Goal: Information Seeking & Learning: Find specific fact

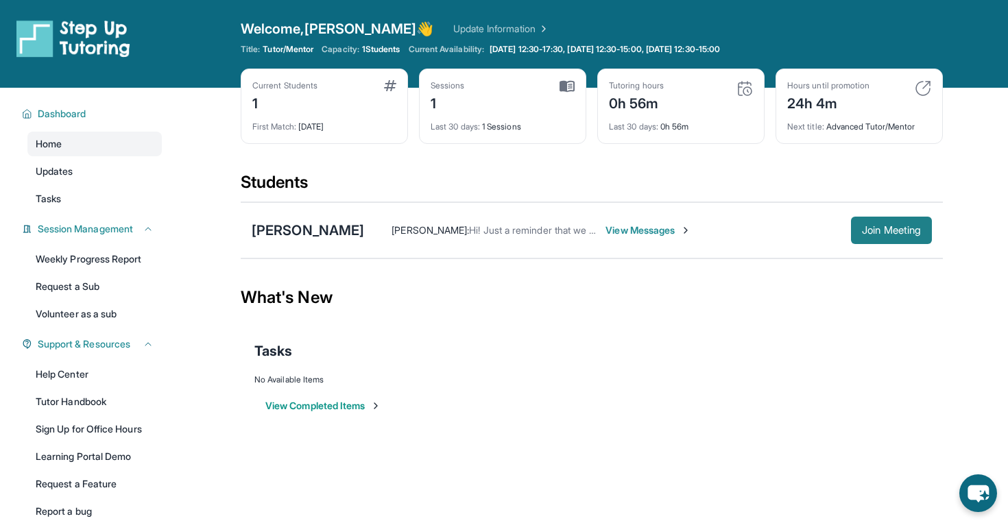
click at [873, 235] on span "Join Meeting" at bounding box center [891, 230] width 59 height 8
click at [313, 234] on div "[PERSON_NAME]" at bounding box center [308, 230] width 112 height 19
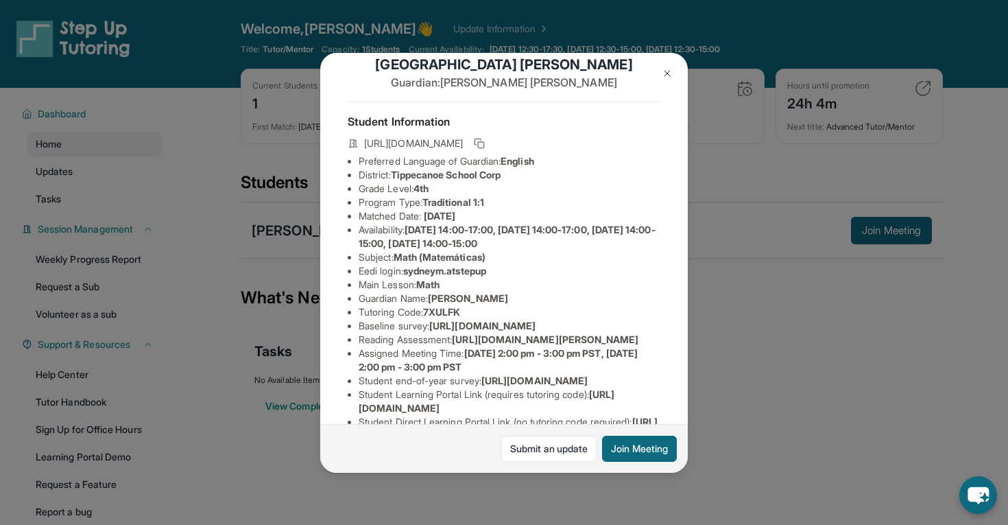
scroll to position [184, 0]
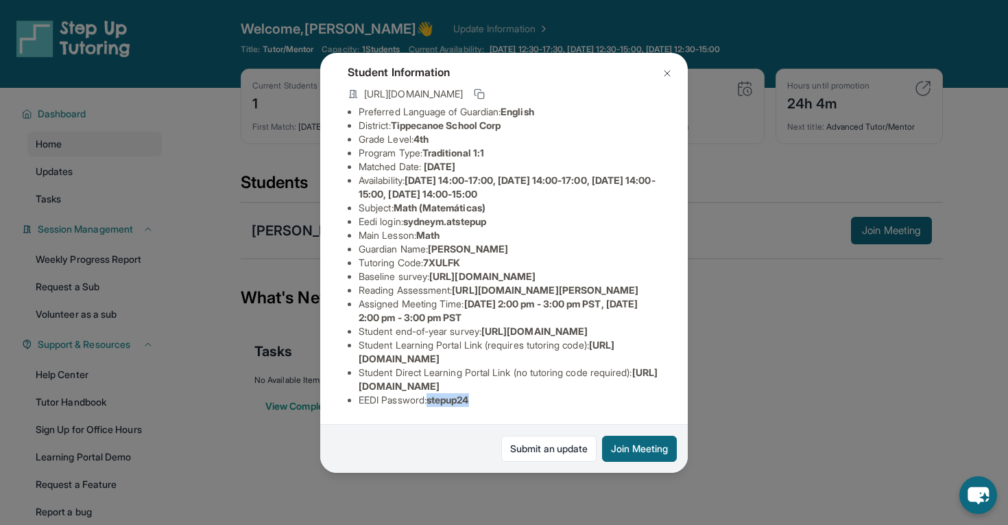
drag, startPoint x: 478, startPoint y: 398, endPoint x: 434, endPoint y: 397, distance: 43.9
click at [434, 397] on li "EEDI Password : stepup24" at bounding box center [510, 400] width 302 height 14
copy span "stepup24"
click at [760, 346] on div "[PERSON_NAME] Guardian: [PERSON_NAME] Student Information [URL][DOMAIN_NAME] Pr…" at bounding box center [504, 262] width 1008 height 525
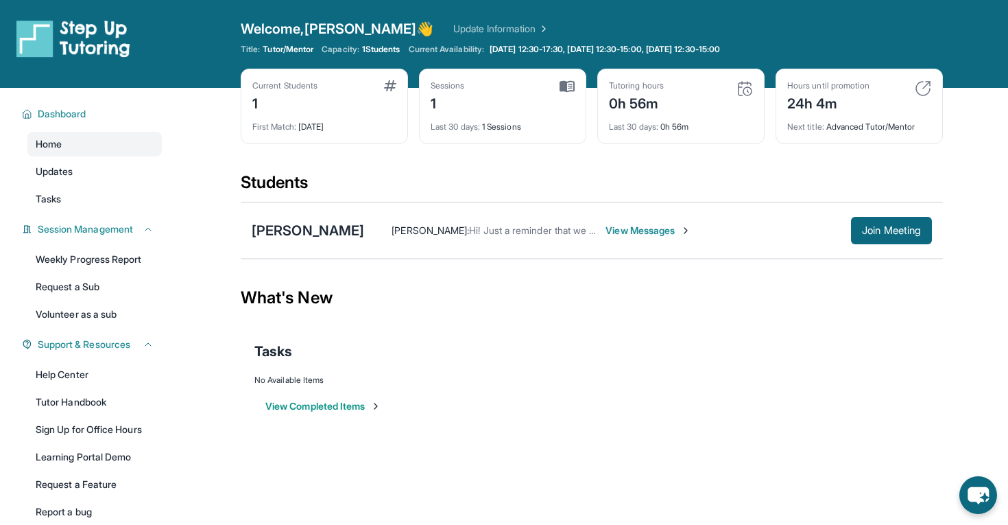
click at [289, 394] on div "View Completed Items" at bounding box center [591, 405] width 675 height 41
click at [289, 401] on button "View Completed Items" at bounding box center [323, 406] width 116 height 14
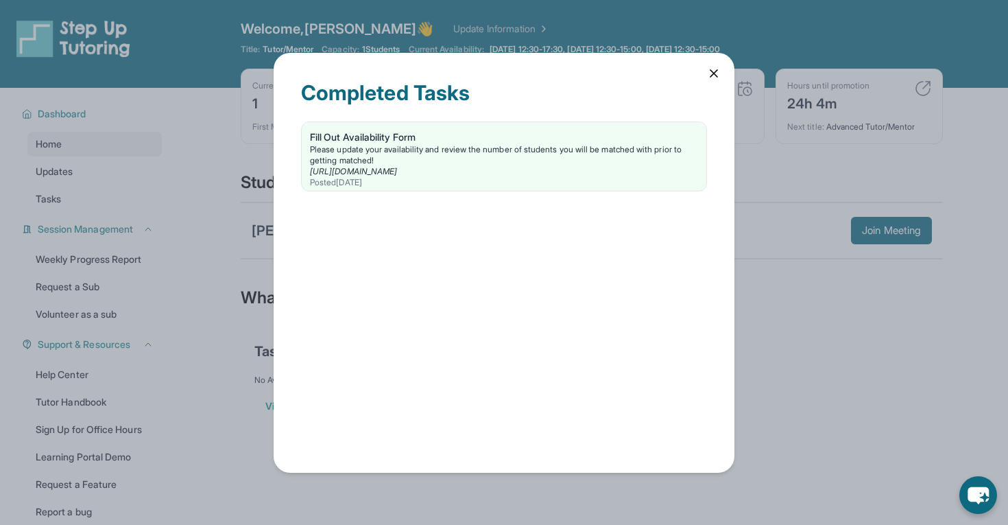
click at [702, 86] on div "Completed Tasks" at bounding box center [504, 100] width 406 height 41
click at [722, 69] on div "Completed Tasks Fill Out Availability Form Please update your availability and …" at bounding box center [504, 263] width 461 height 420
click at [715, 72] on icon at bounding box center [713, 73] width 7 height 7
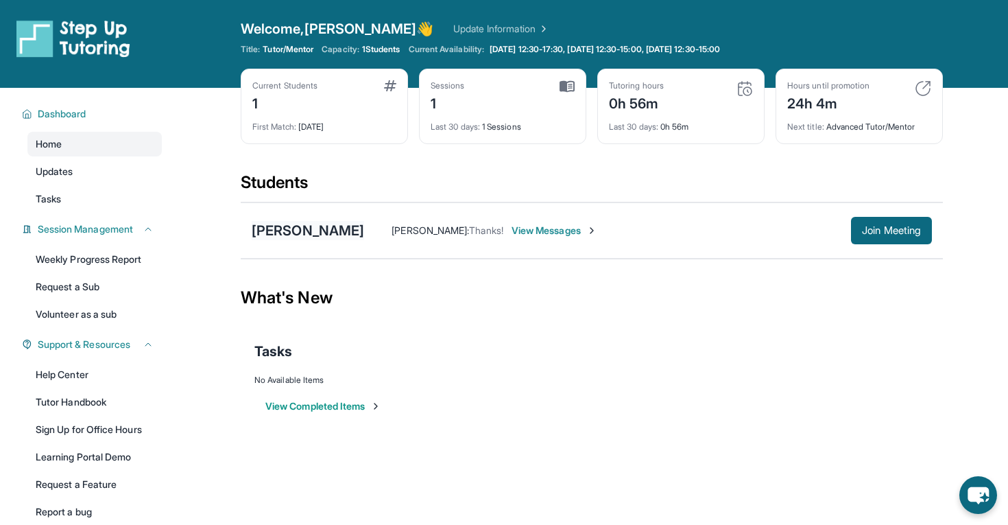
click at [296, 224] on div "[PERSON_NAME]" at bounding box center [308, 230] width 112 height 19
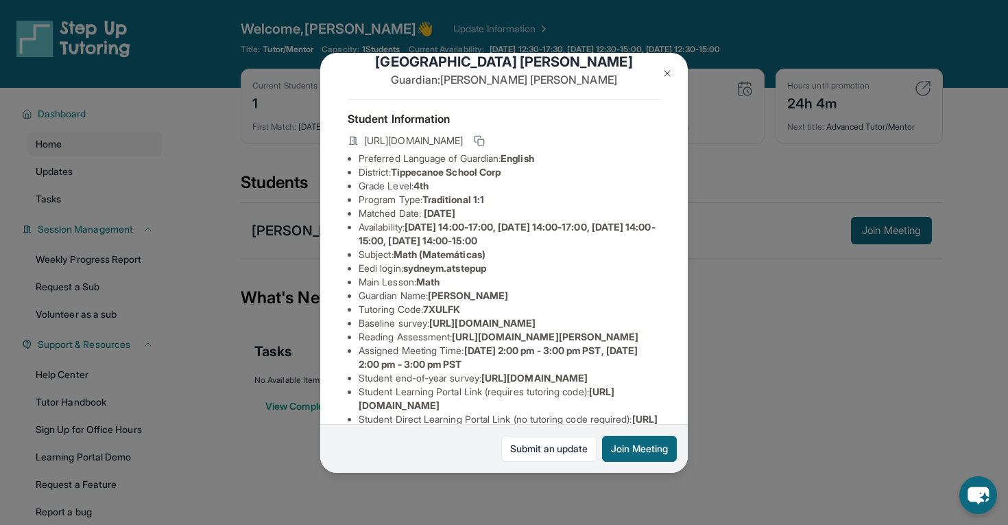
scroll to position [23, 0]
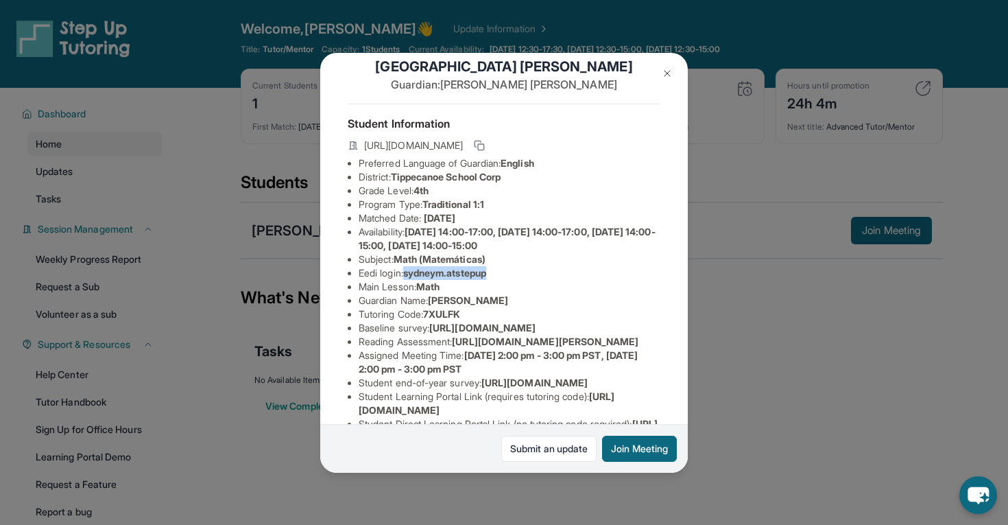
drag, startPoint x: 410, startPoint y: 272, endPoint x: 499, endPoint y: 270, distance: 89.2
click at [499, 270] on li "Eedi login : sydneym.atstepup" at bounding box center [510, 273] width 302 height 14
copy span "sydneym.atstepup"
